Goal: Information Seeking & Learning: Understand process/instructions

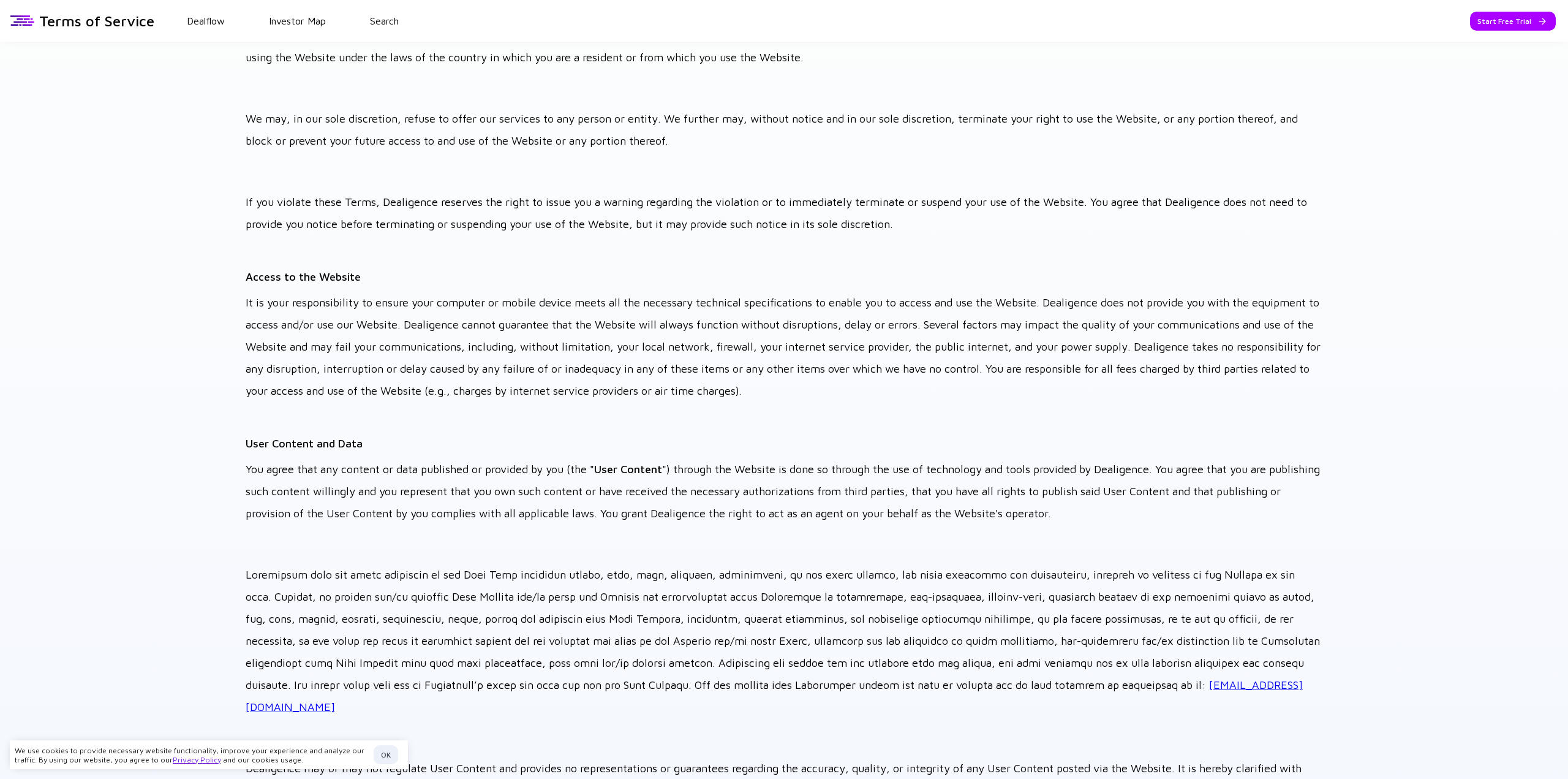
scroll to position [184, 0]
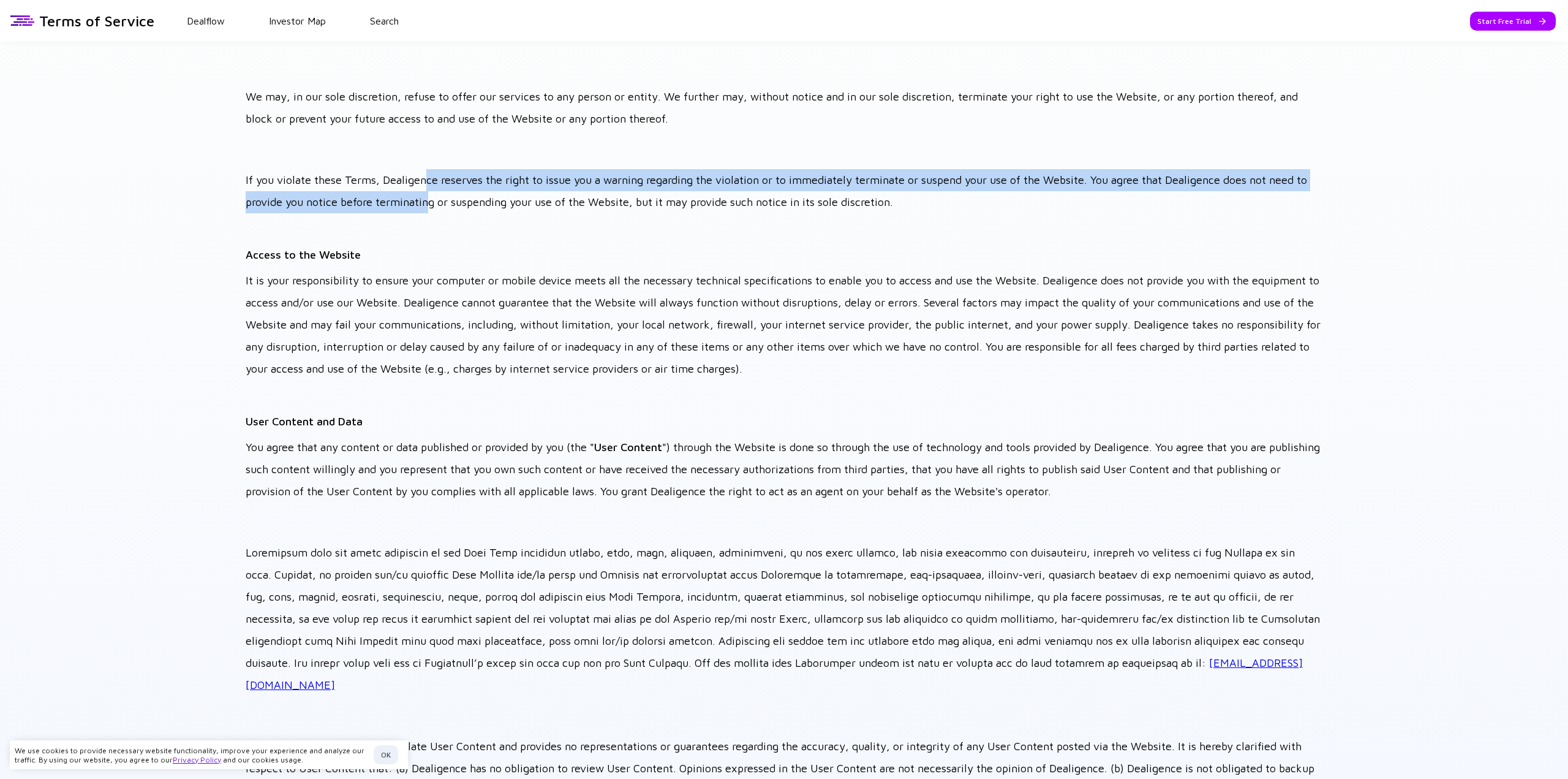
drag, startPoint x: 425, startPoint y: 180, endPoint x: 430, endPoint y: 191, distance: 12.1
click at [430, 191] on p "If you violate these Terms, Dealigence reserves the right to issue you a warnin…" at bounding box center [784, 191] width 1076 height 44
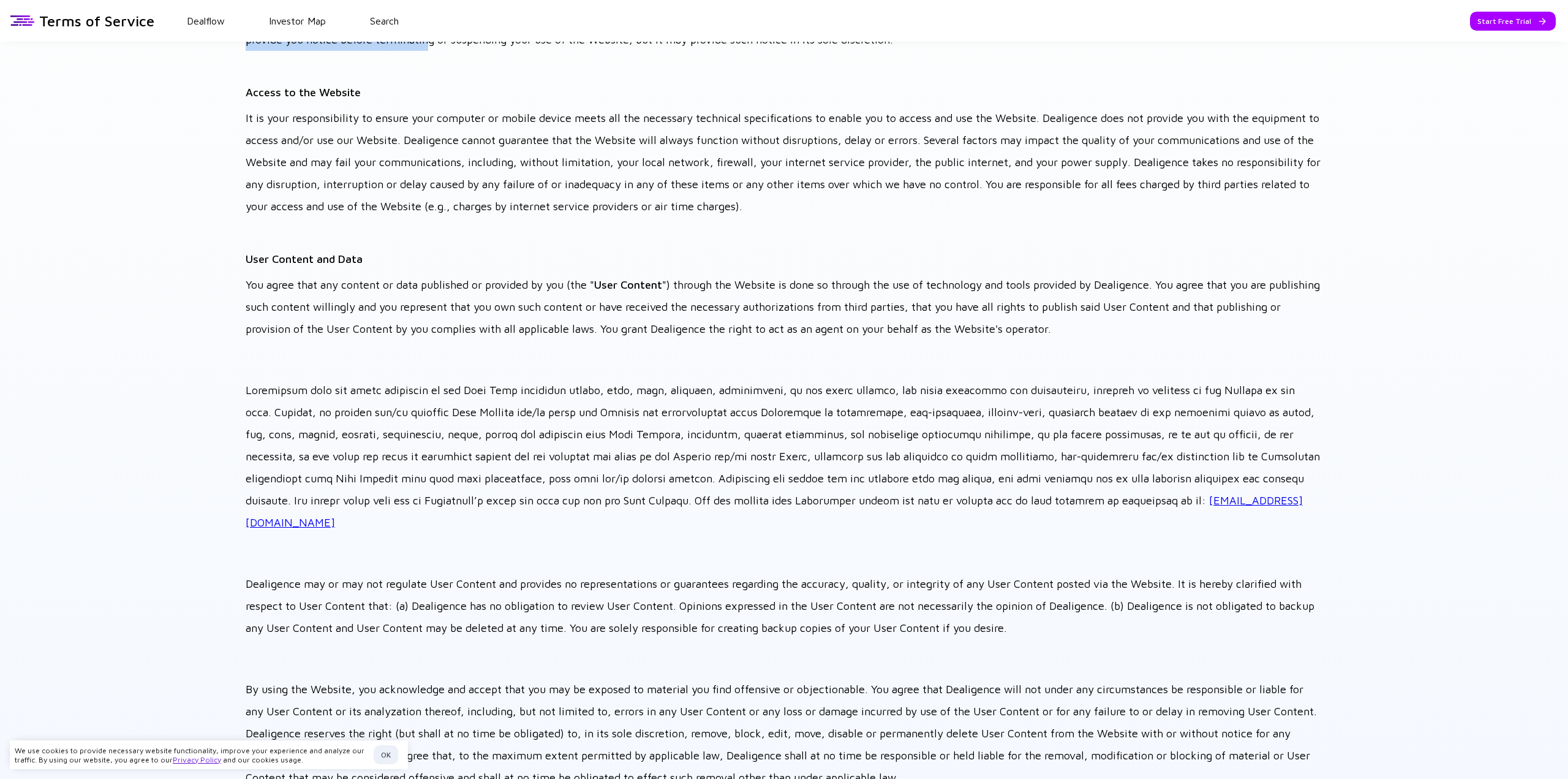
scroll to position [367, 0]
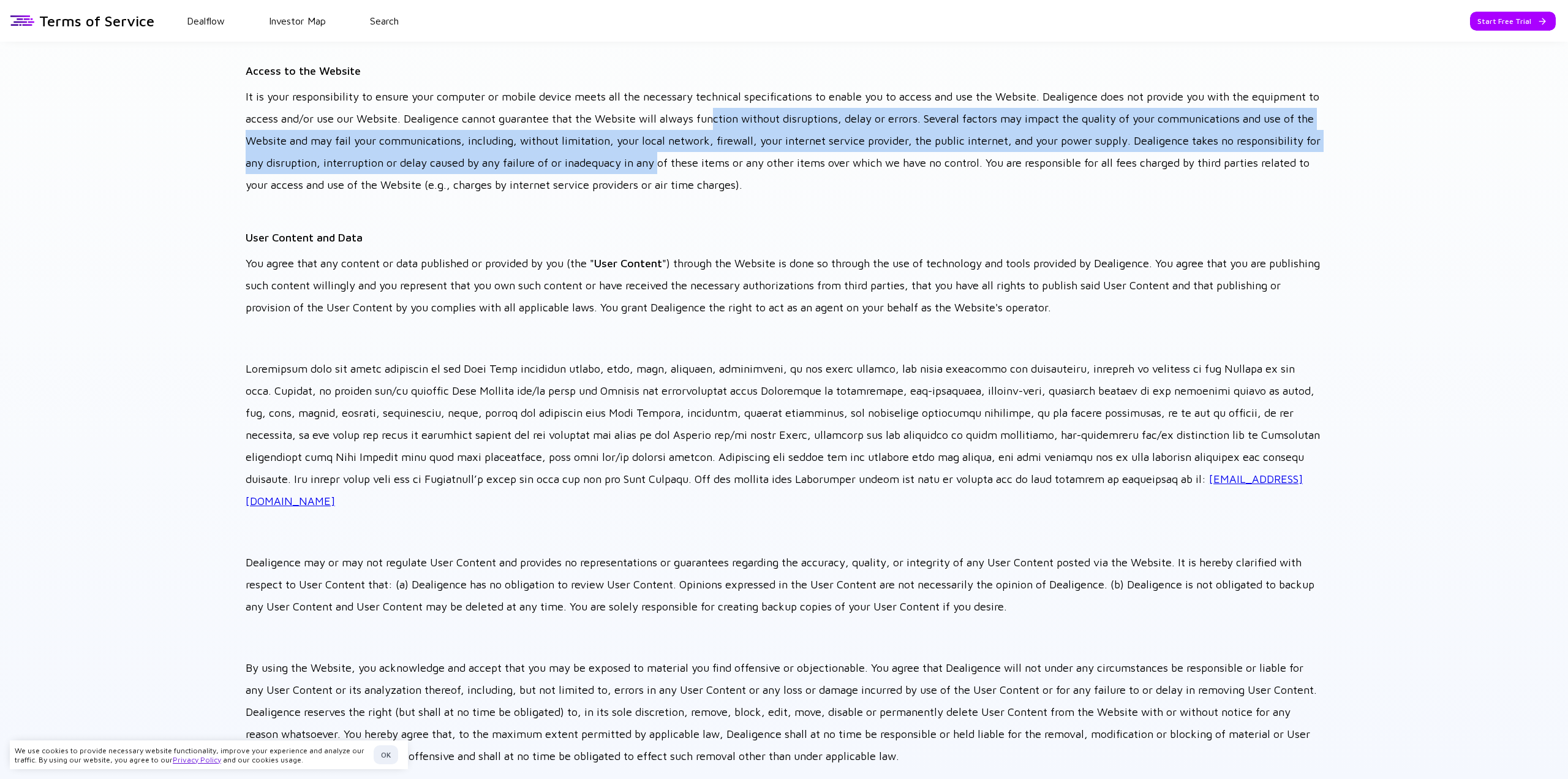
drag, startPoint x: 726, startPoint y: 119, endPoint x: 747, endPoint y: 172, distance: 57.0
click at [747, 172] on p "It is your responsibility to ensure your computer or mobile device meets all th…" at bounding box center [784, 141] width 1076 height 111
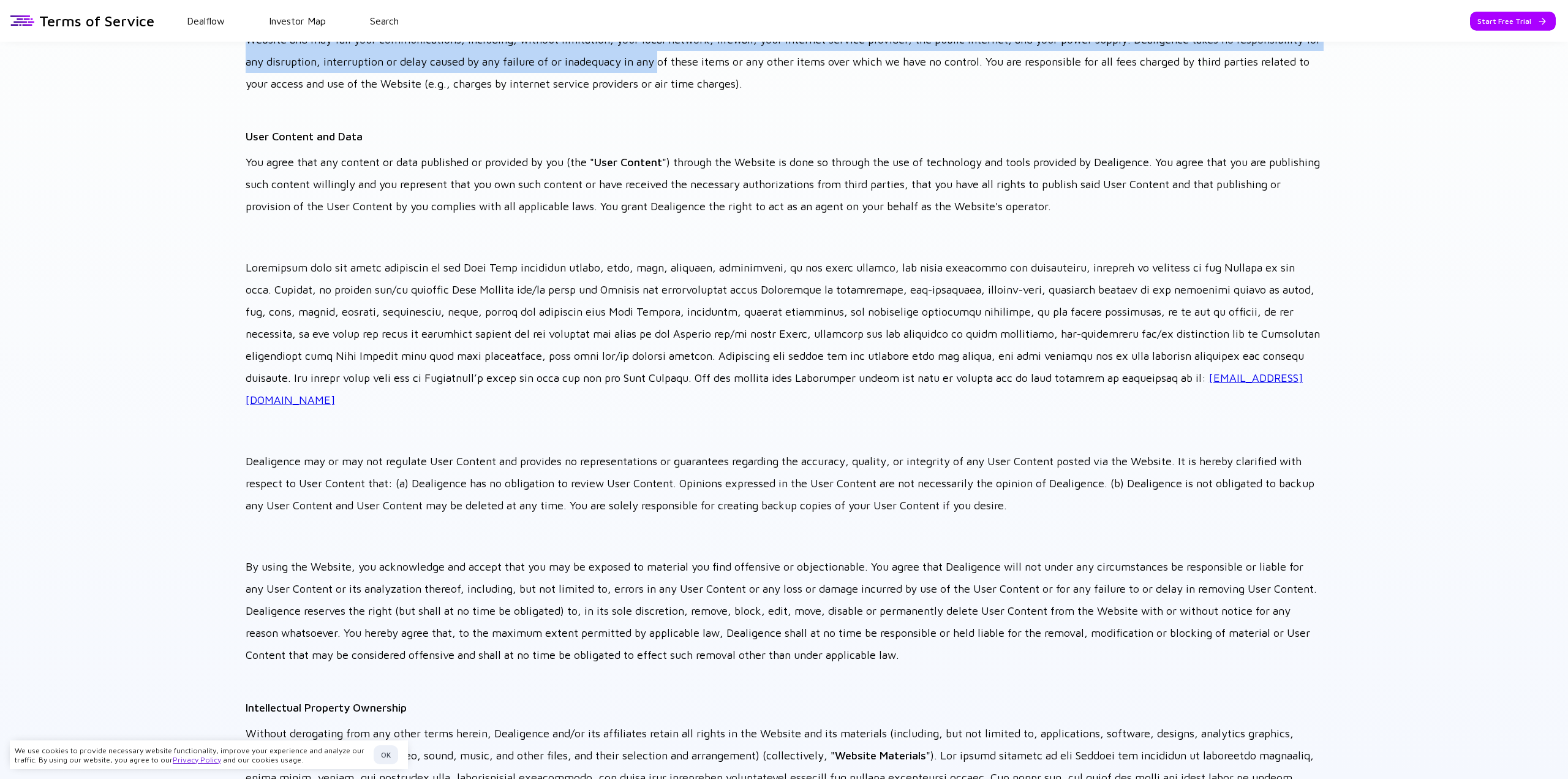
scroll to position [490, 0]
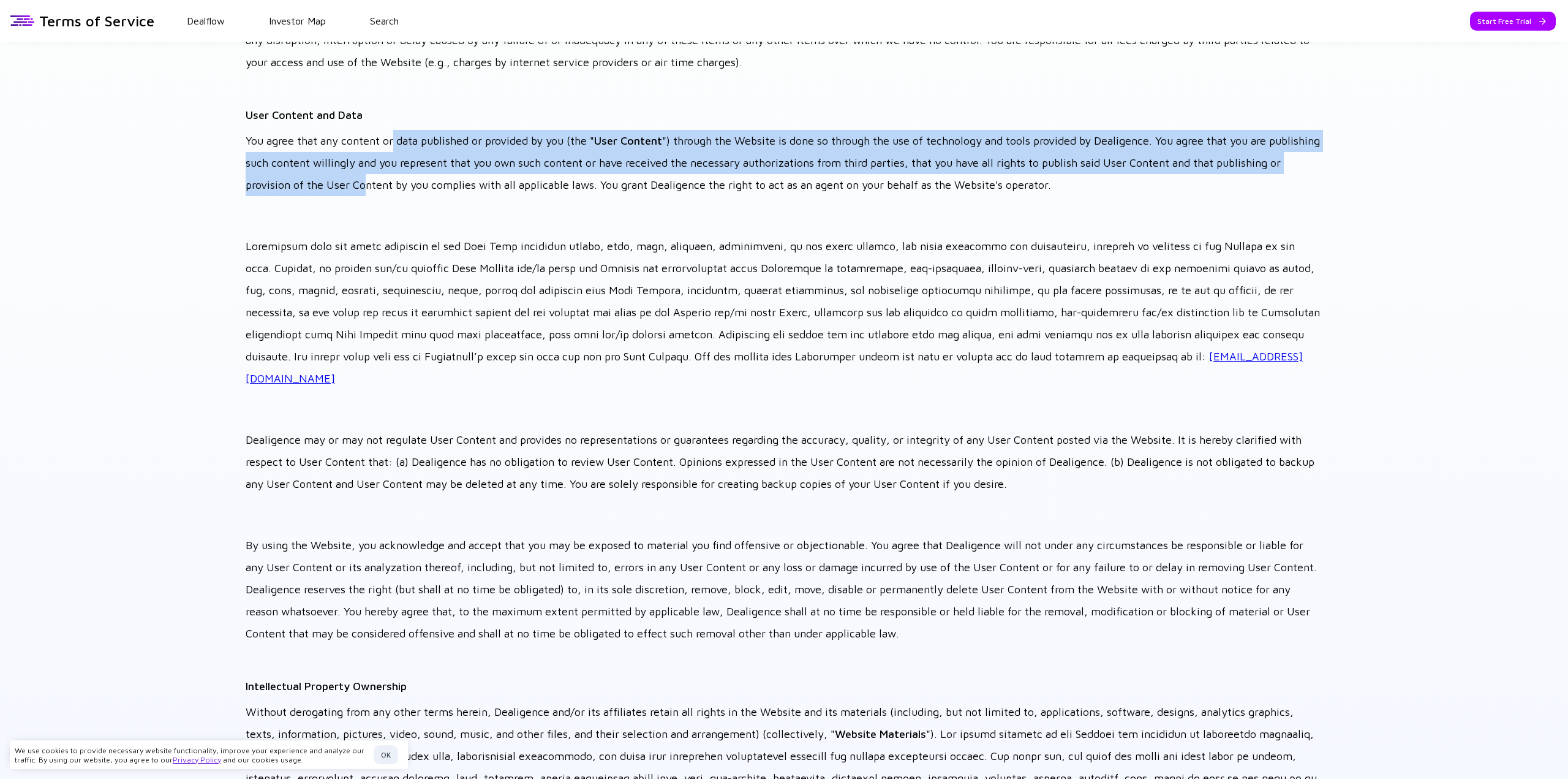
drag, startPoint x: 392, startPoint y: 138, endPoint x: 433, endPoint y: 175, distance: 55.2
click at [433, 175] on p "You agree that any content or data published or provided by you (the " User Con…" at bounding box center [784, 163] width 1076 height 66
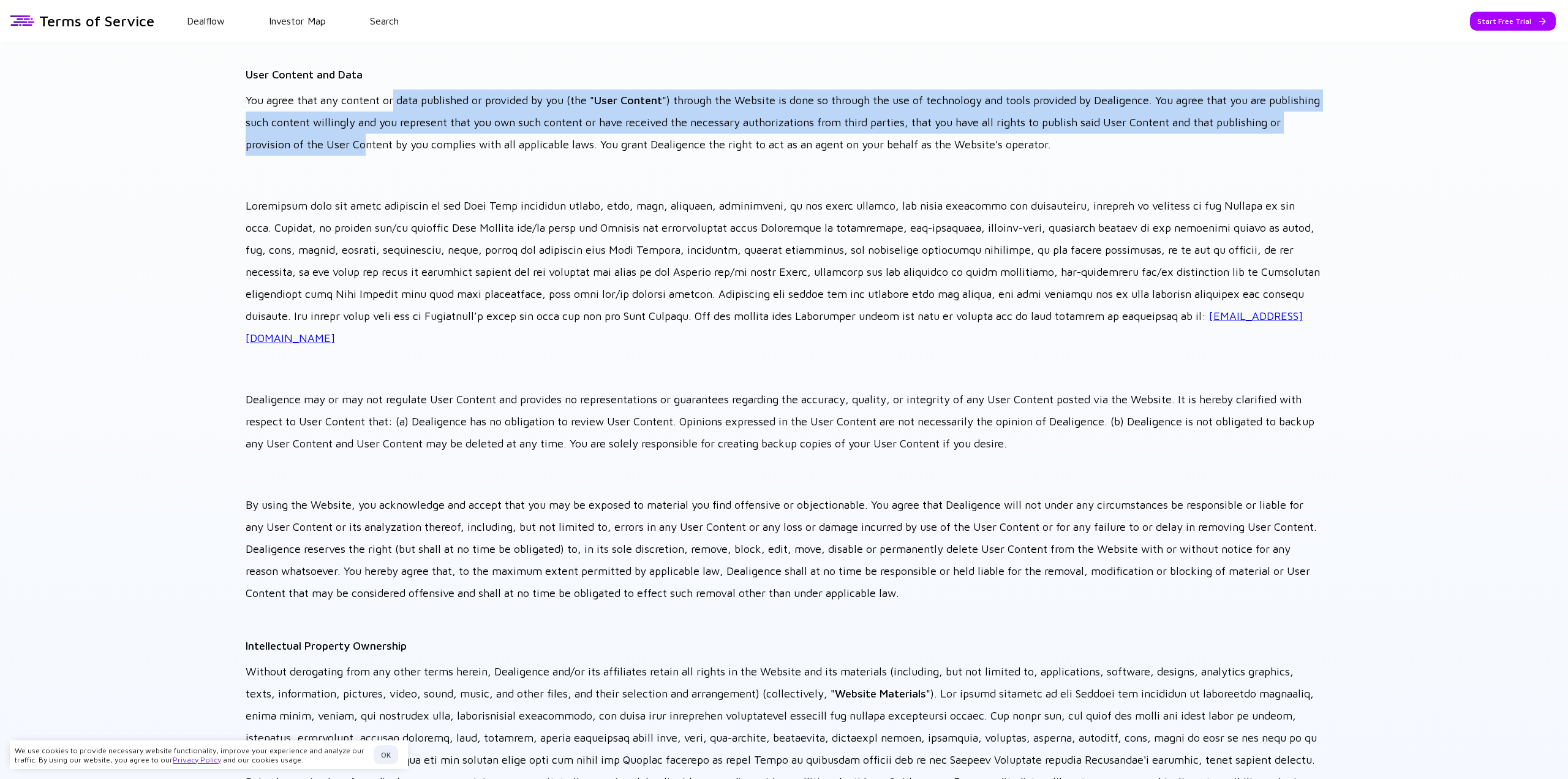
scroll to position [552, 0]
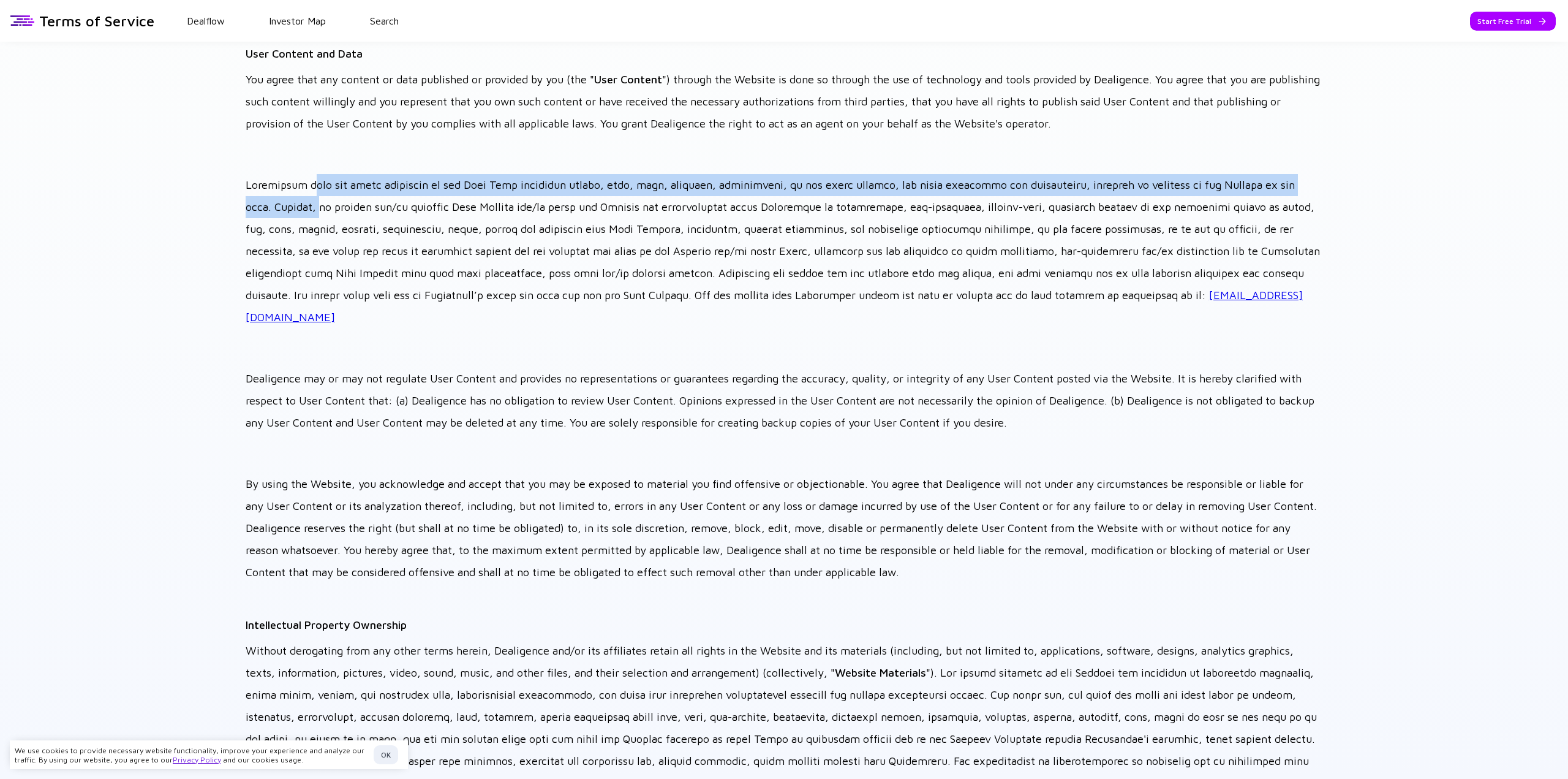
drag, startPoint x: 306, startPoint y: 183, endPoint x: 320, endPoint y: 197, distance: 19.8
click at [320, 197] on p "[EMAIL_ADDRESS][DOMAIN_NAME]" at bounding box center [784, 251] width 1076 height 154
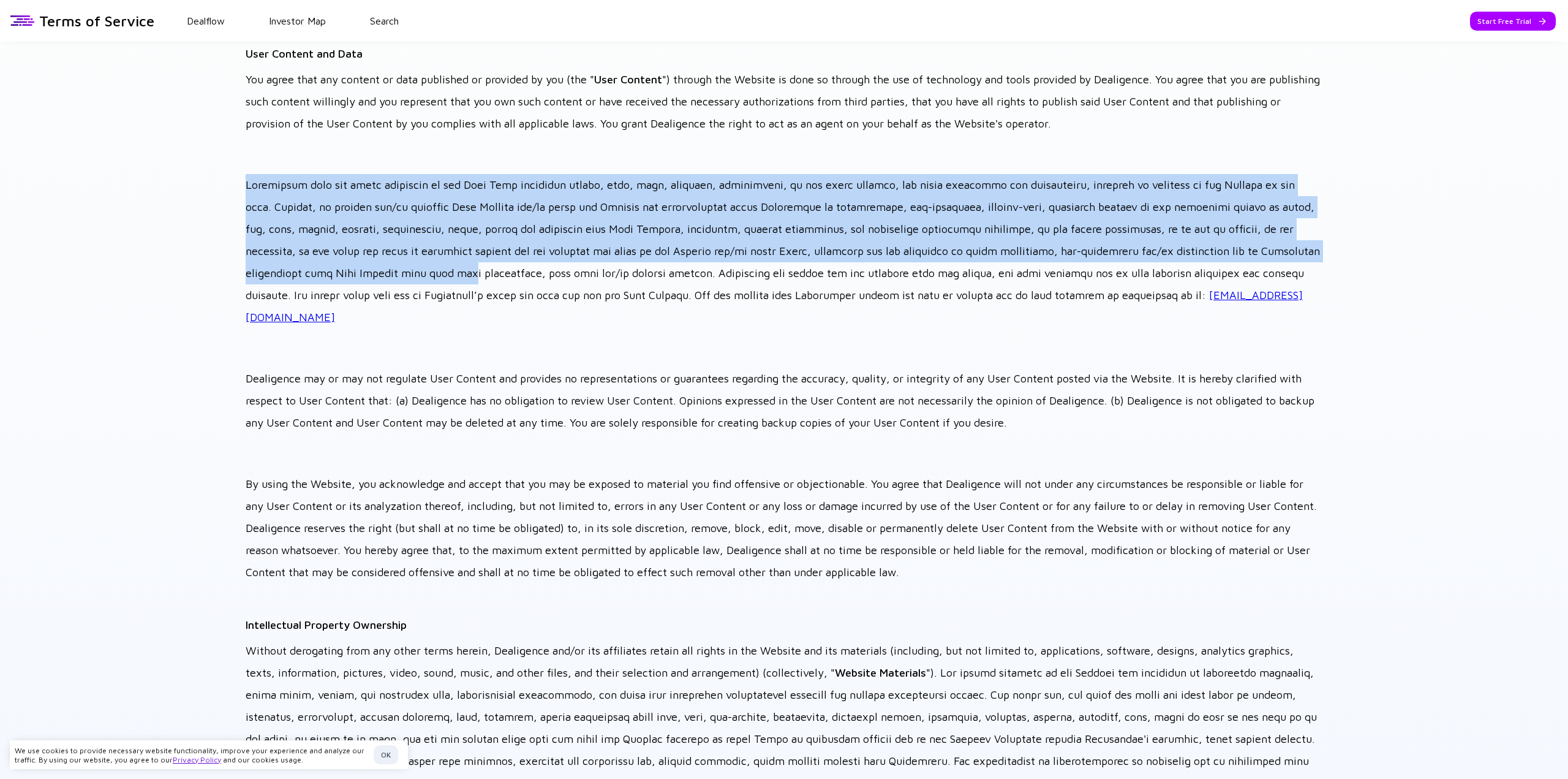
drag, startPoint x: 247, startPoint y: 182, endPoint x: 523, endPoint y: 274, distance: 290.9
click at [523, 274] on p "[EMAIL_ADDRESS][DOMAIN_NAME]" at bounding box center [784, 251] width 1076 height 154
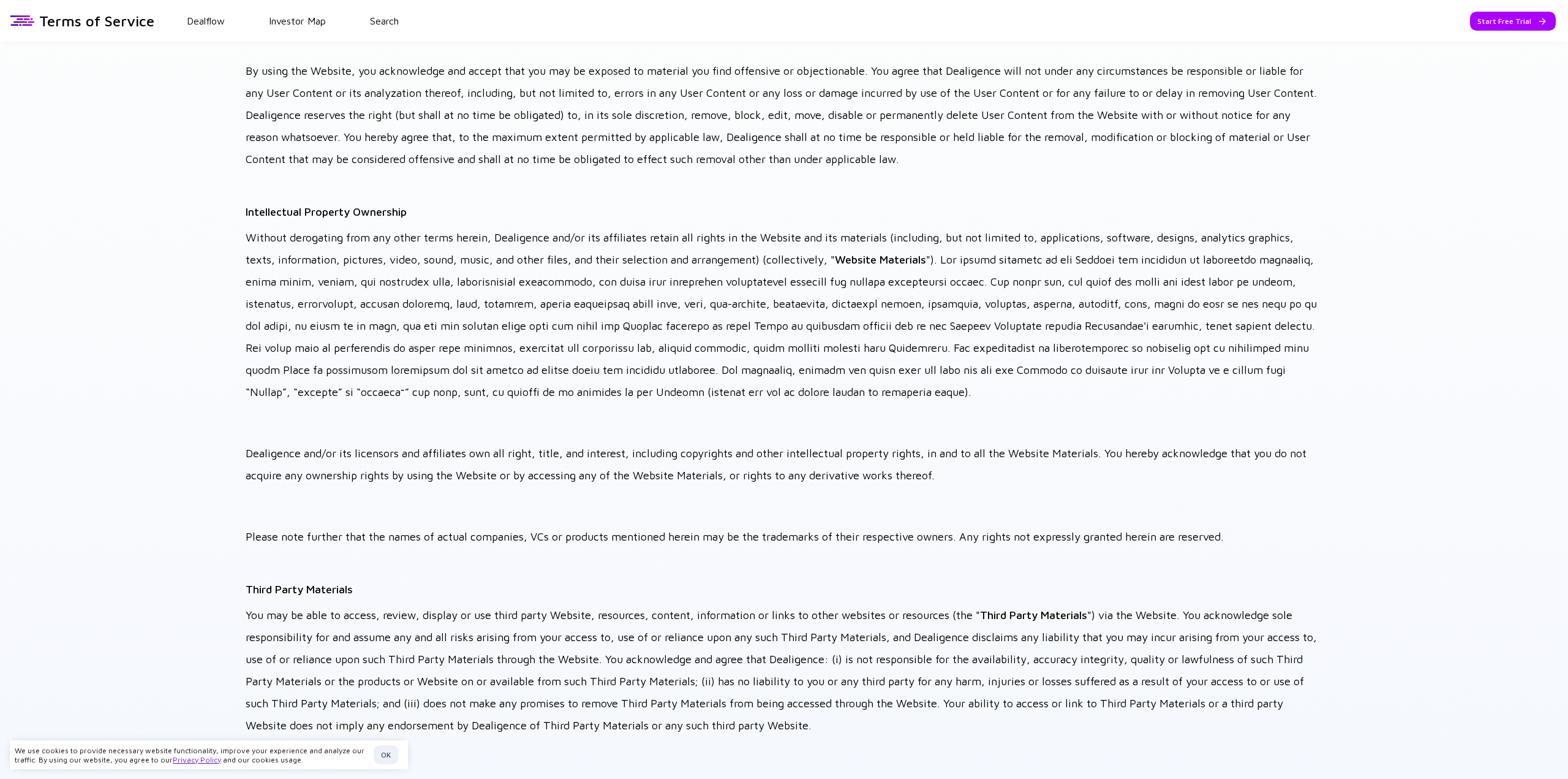
scroll to position [981, 0]
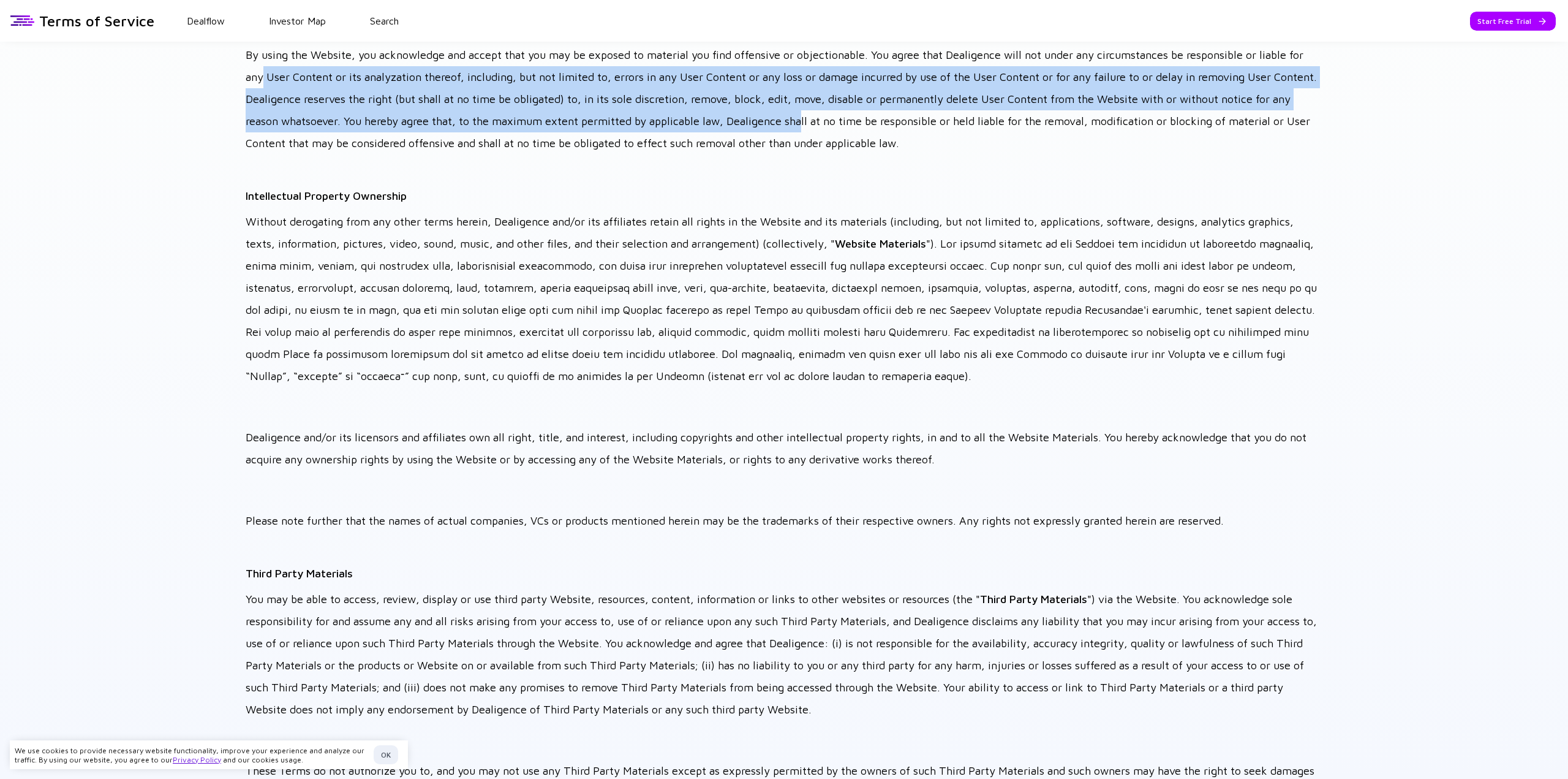
drag, startPoint x: 264, startPoint y: 77, endPoint x: 824, endPoint y: 111, distance: 561.0
click at [824, 111] on p "By using the Website, you acknowledge and accept that you may be exposed to mat…" at bounding box center [784, 100] width 1076 height 111
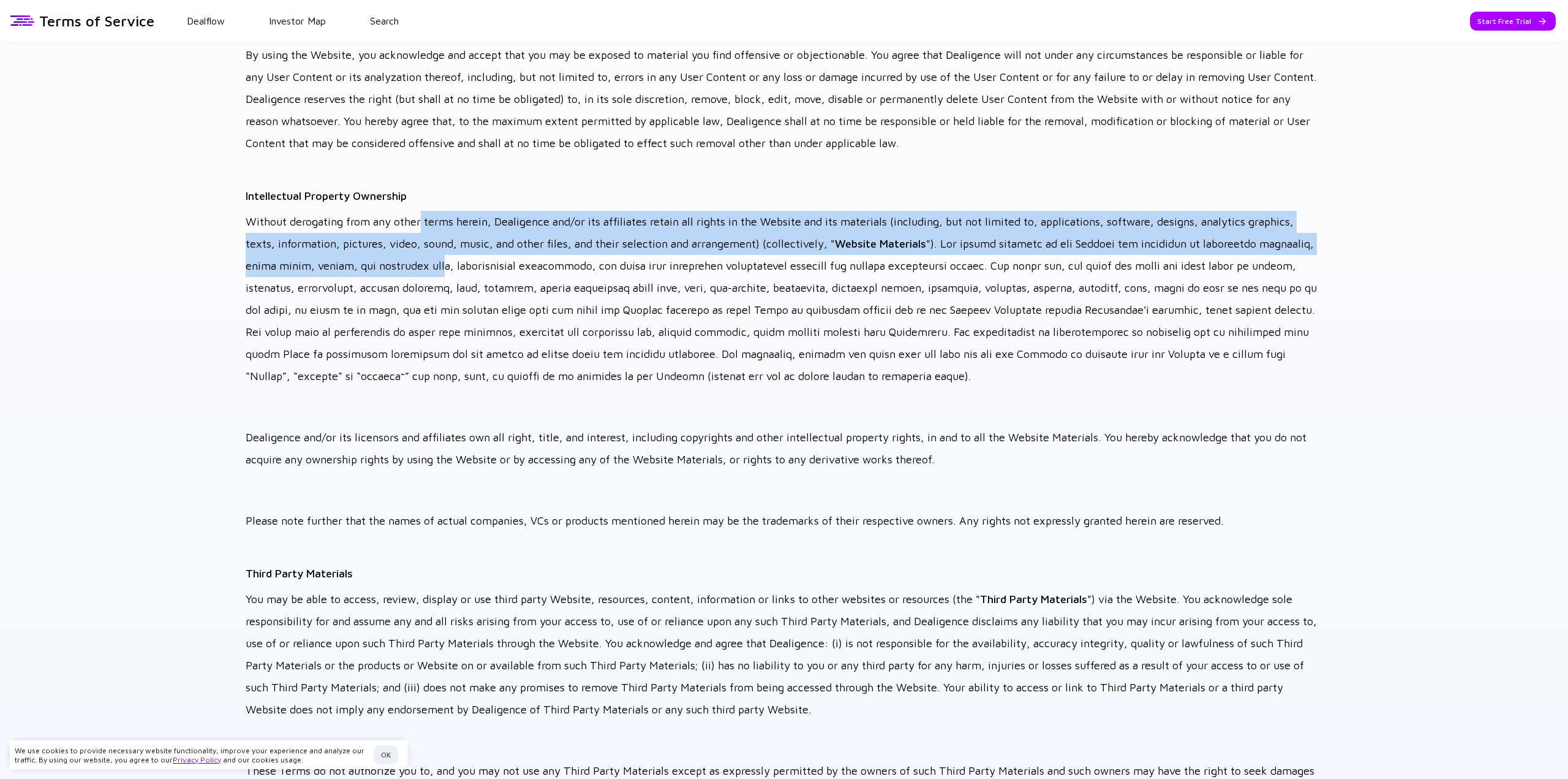
drag, startPoint x: 418, startPoint y: 220, endPoint x: 439, endPoint y: 265, distance: 49.7
click at [439, 265] on p "Without derogating from any other terms herein, Dealigence and/or its affiliate…" at bounding box center [784, 299] width 1076 height 177
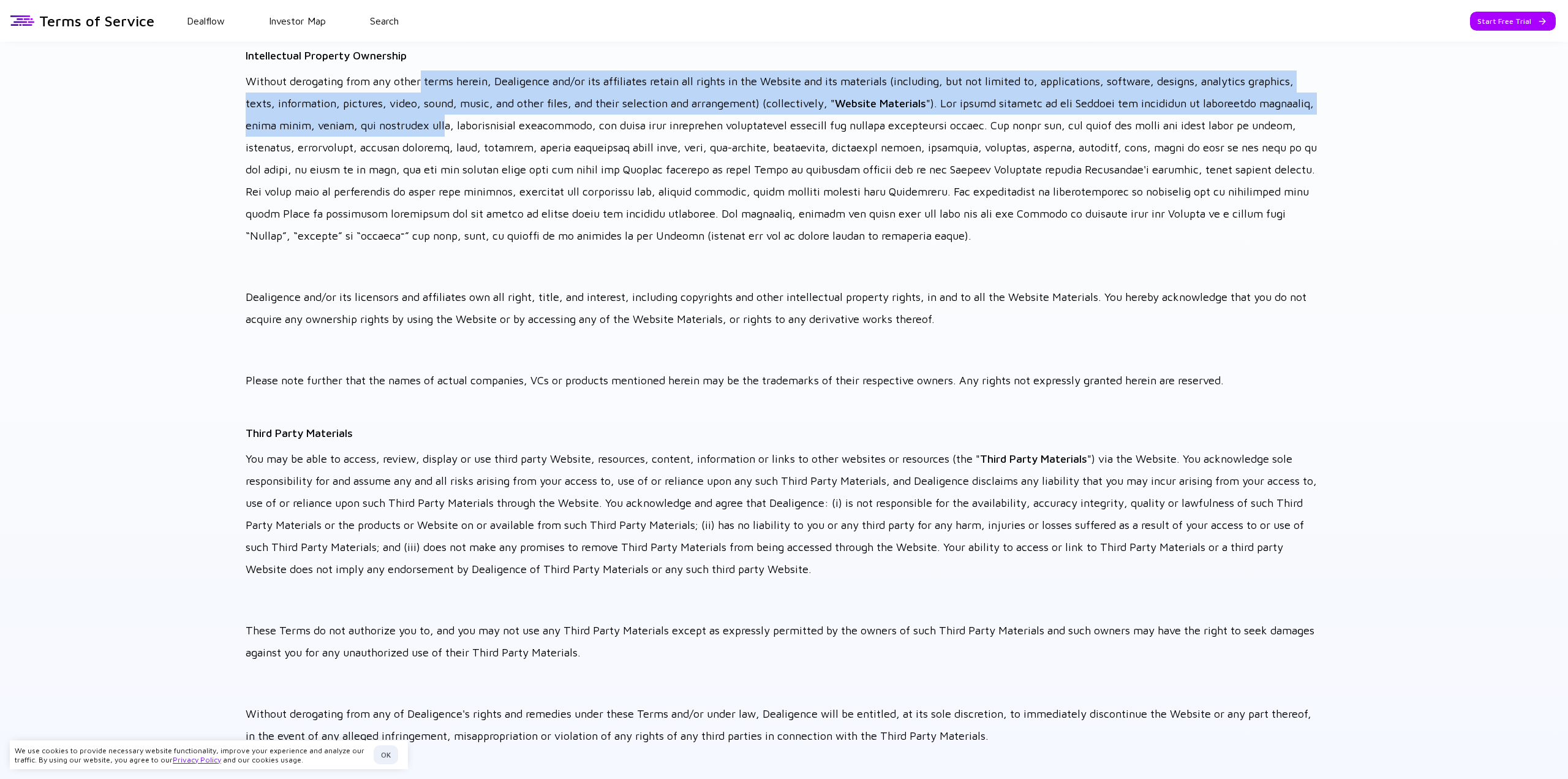
scroll to position [1111, 0]
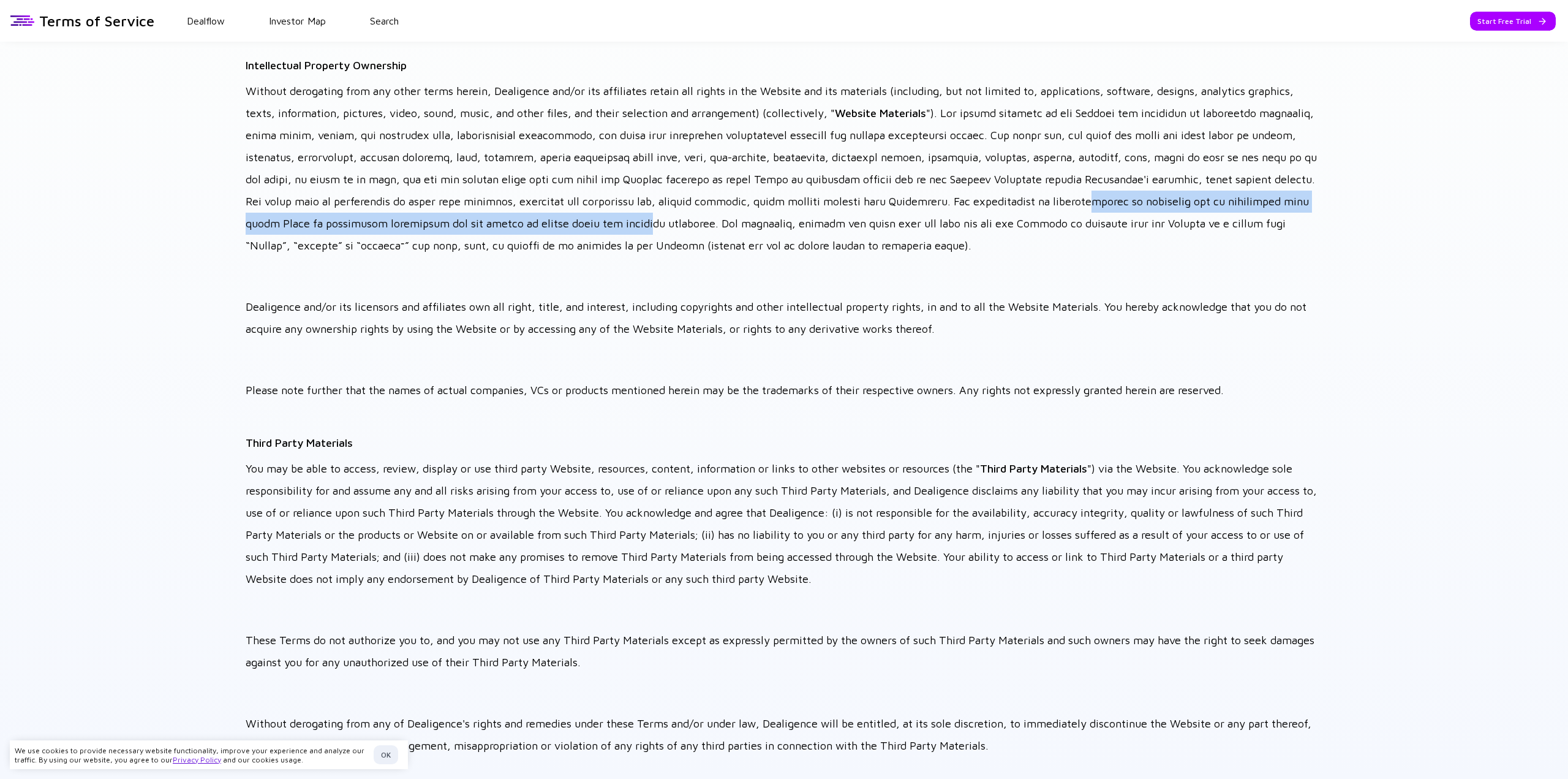
drag, startPoint x: 1074, startPoint y: 204, endPoint x: 590, endPoint y: 218, distance: 484.2
click at [590, 218] on p "Without derogating from any other terms herein, Dealigence and/or its affiliate…" at bounding box center [784, 168] width 1076 height 177
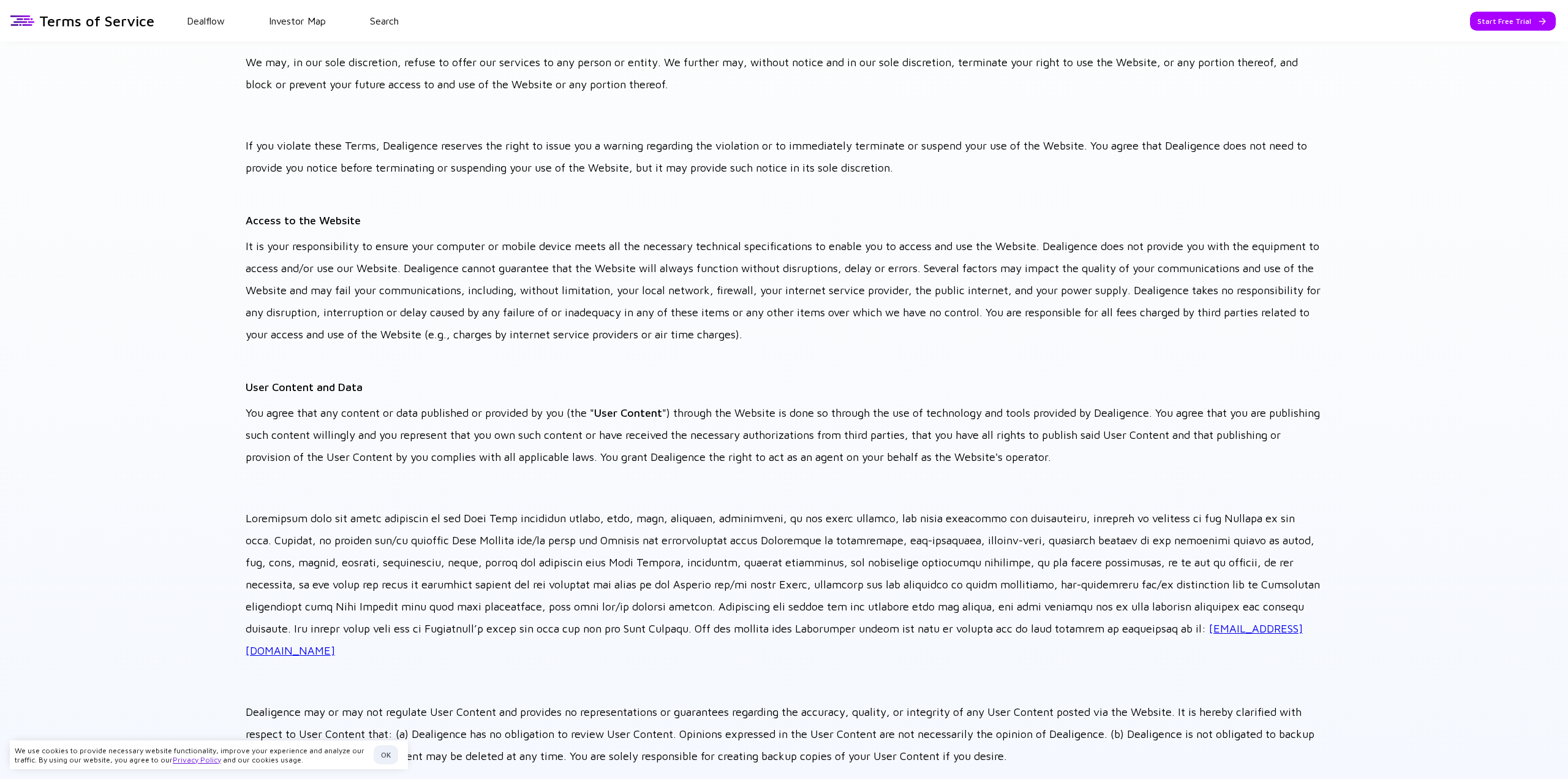
scroll to position [0, 0]
